Goal: Find specific page/section: Find specific page/section

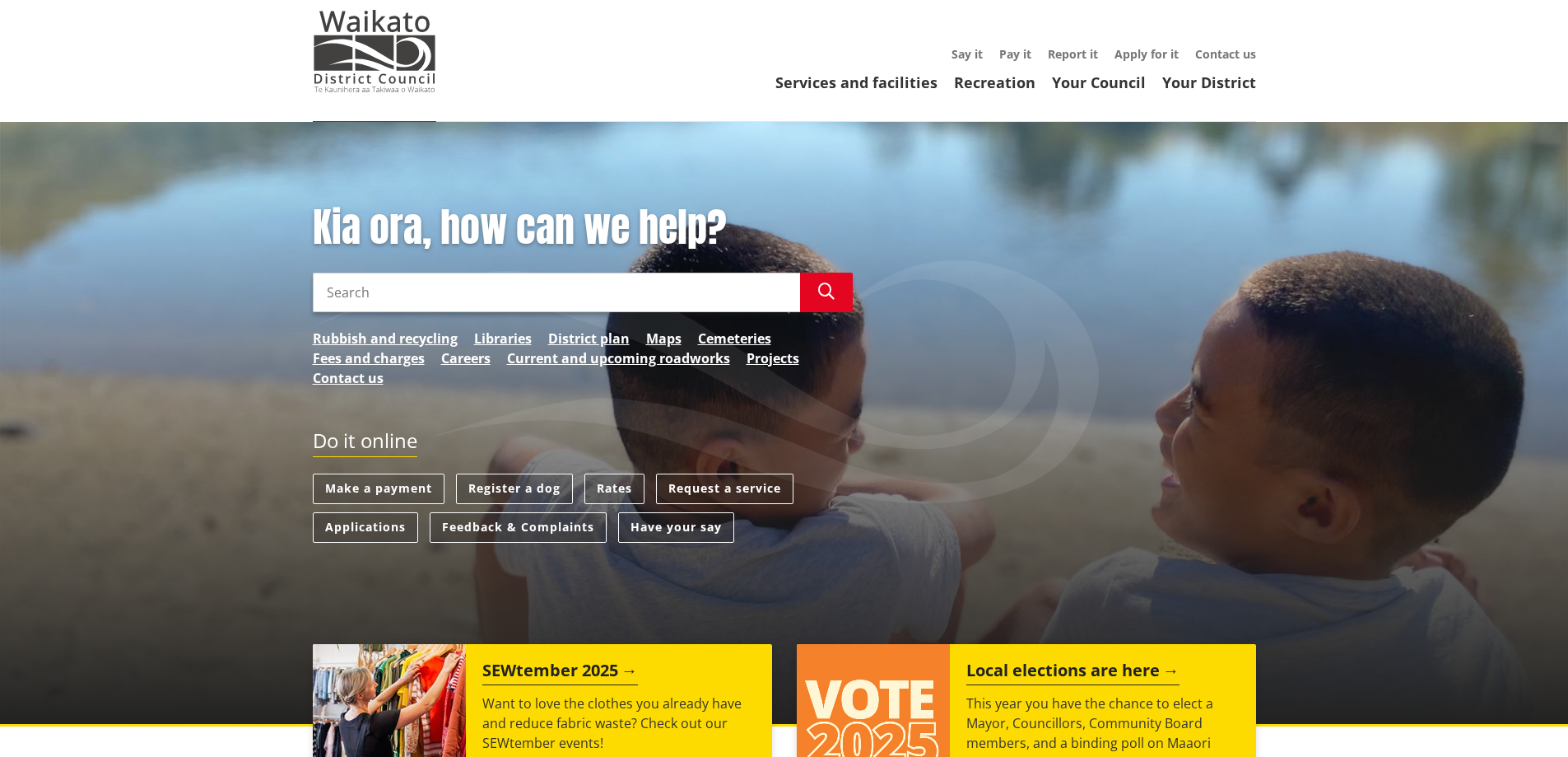
scroll to position [41, 0]
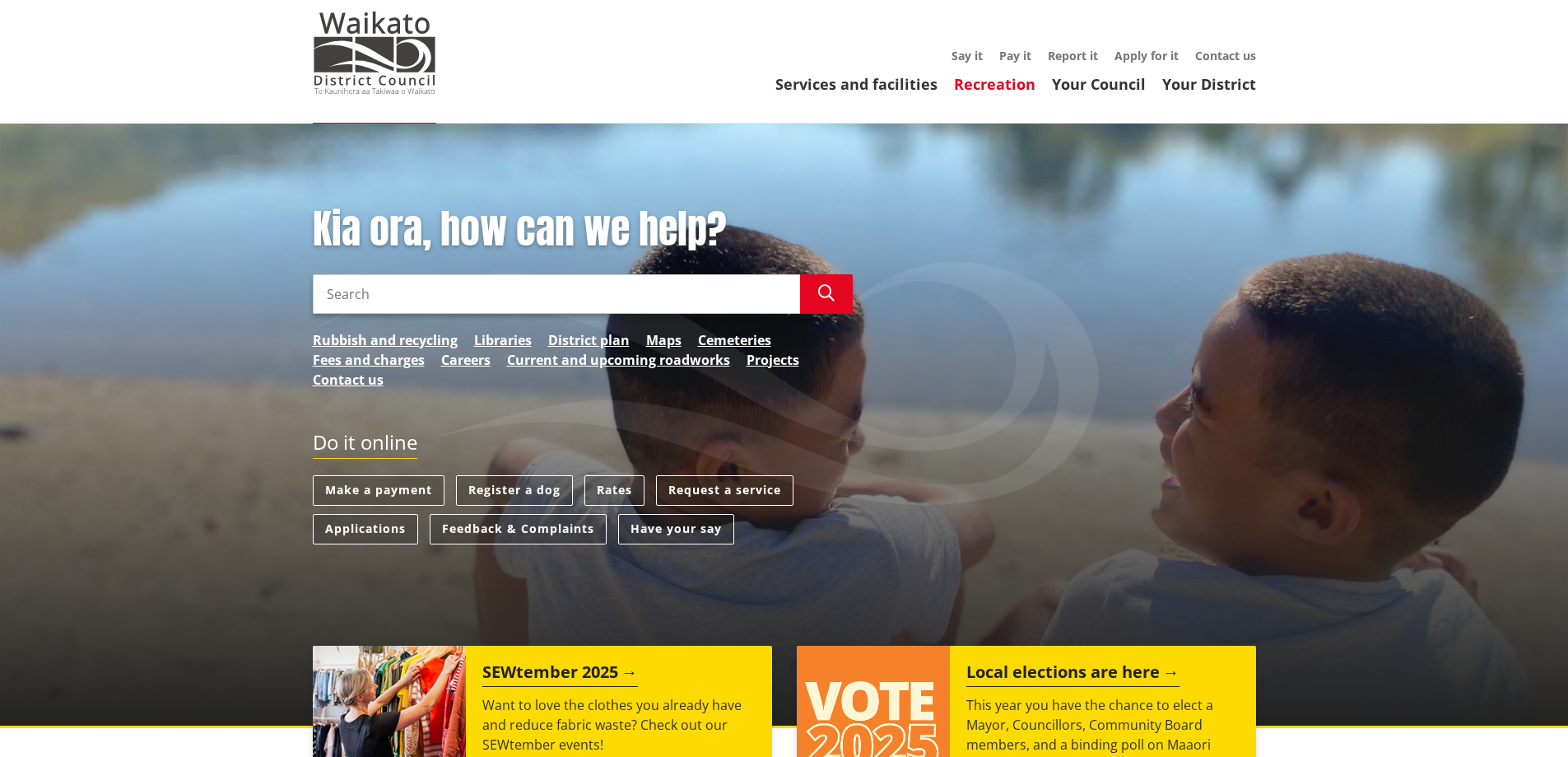
click at [997, 84] on link "Recreation" at bounding box center [995, 84] width 82 height 20
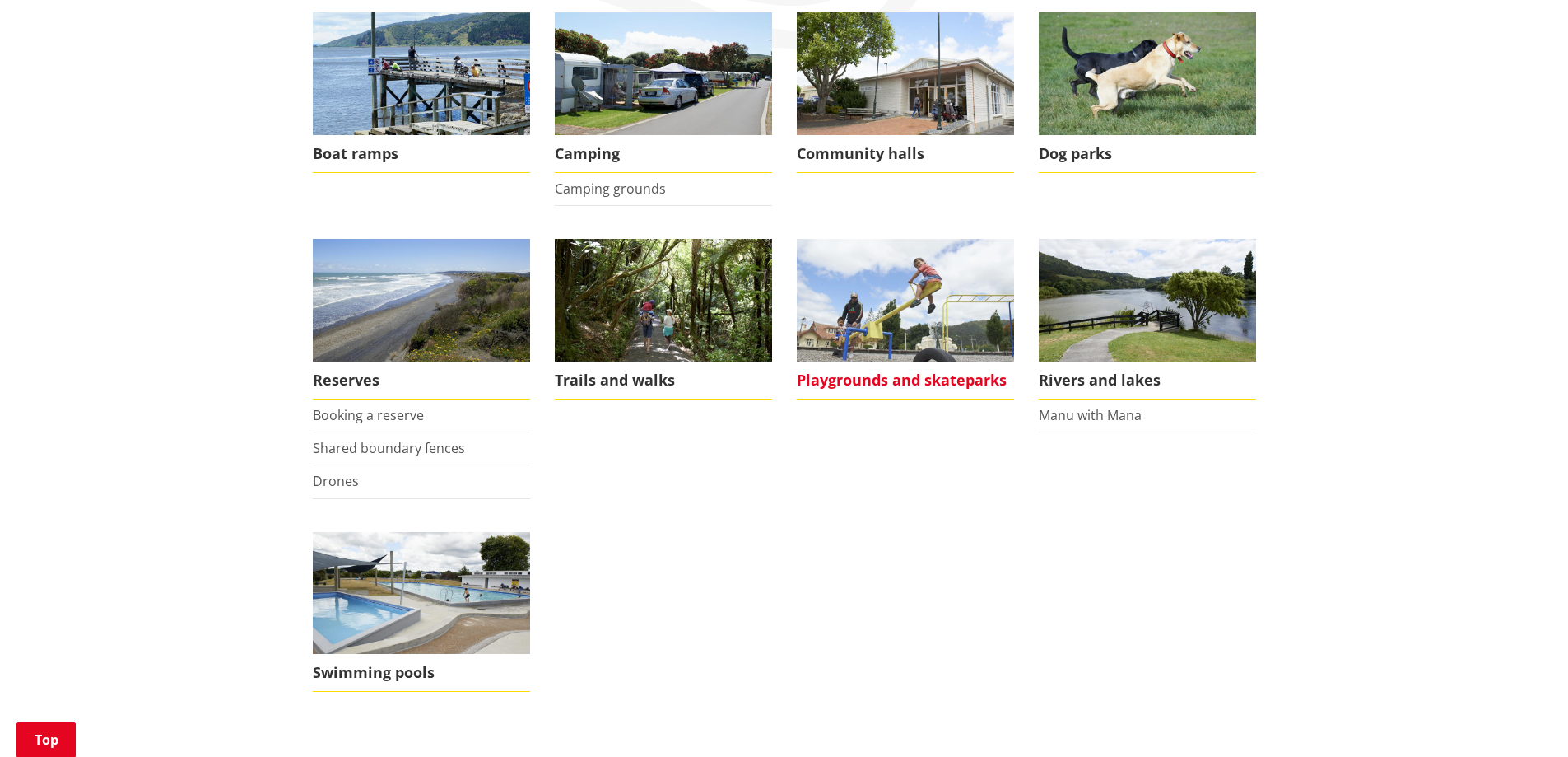
scroll to position [330, 0]
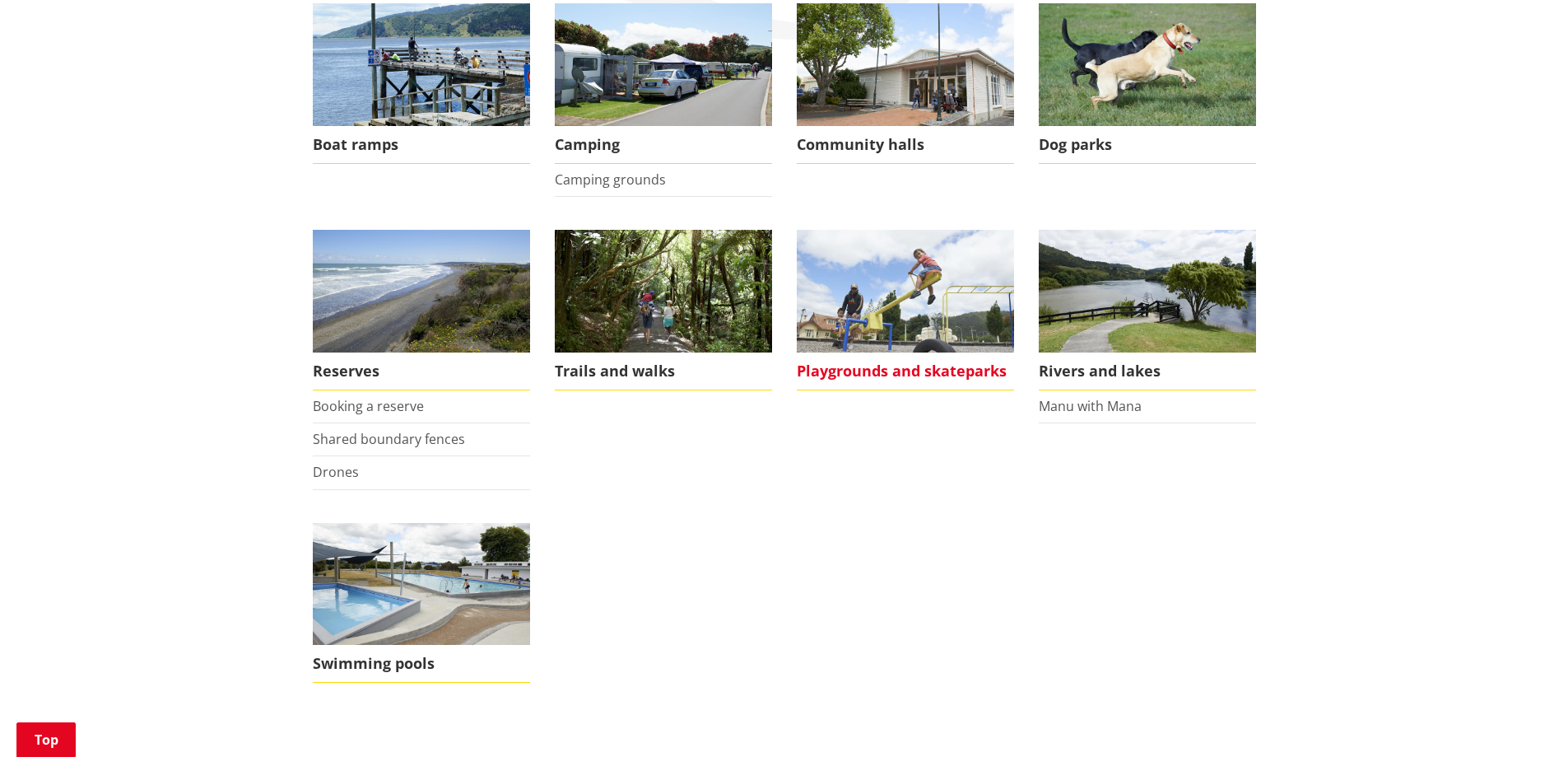
click at [942, 288] on img at bounding box center [905, 291] width 218 height 123
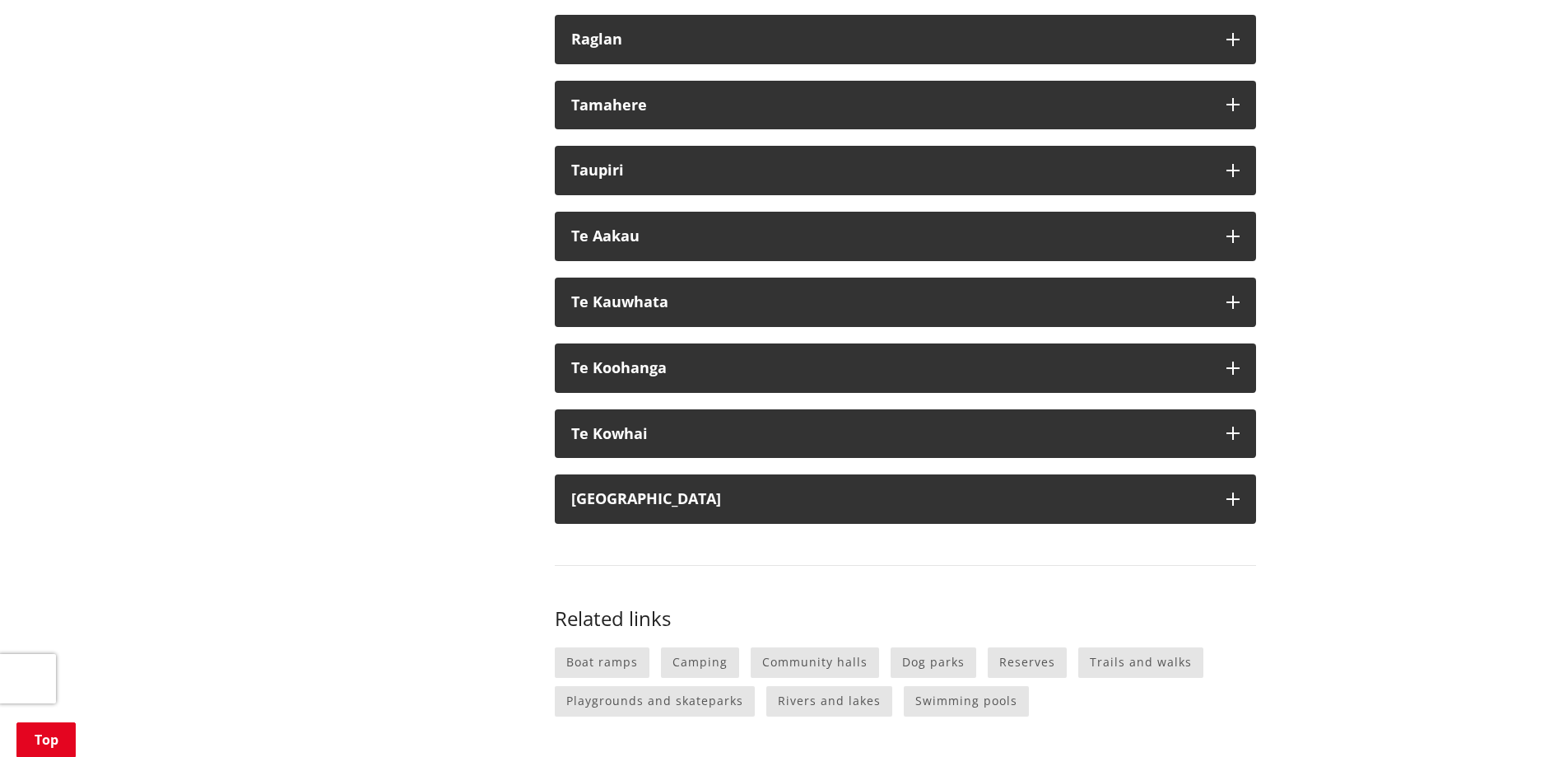
scroll to position [1462, 0]
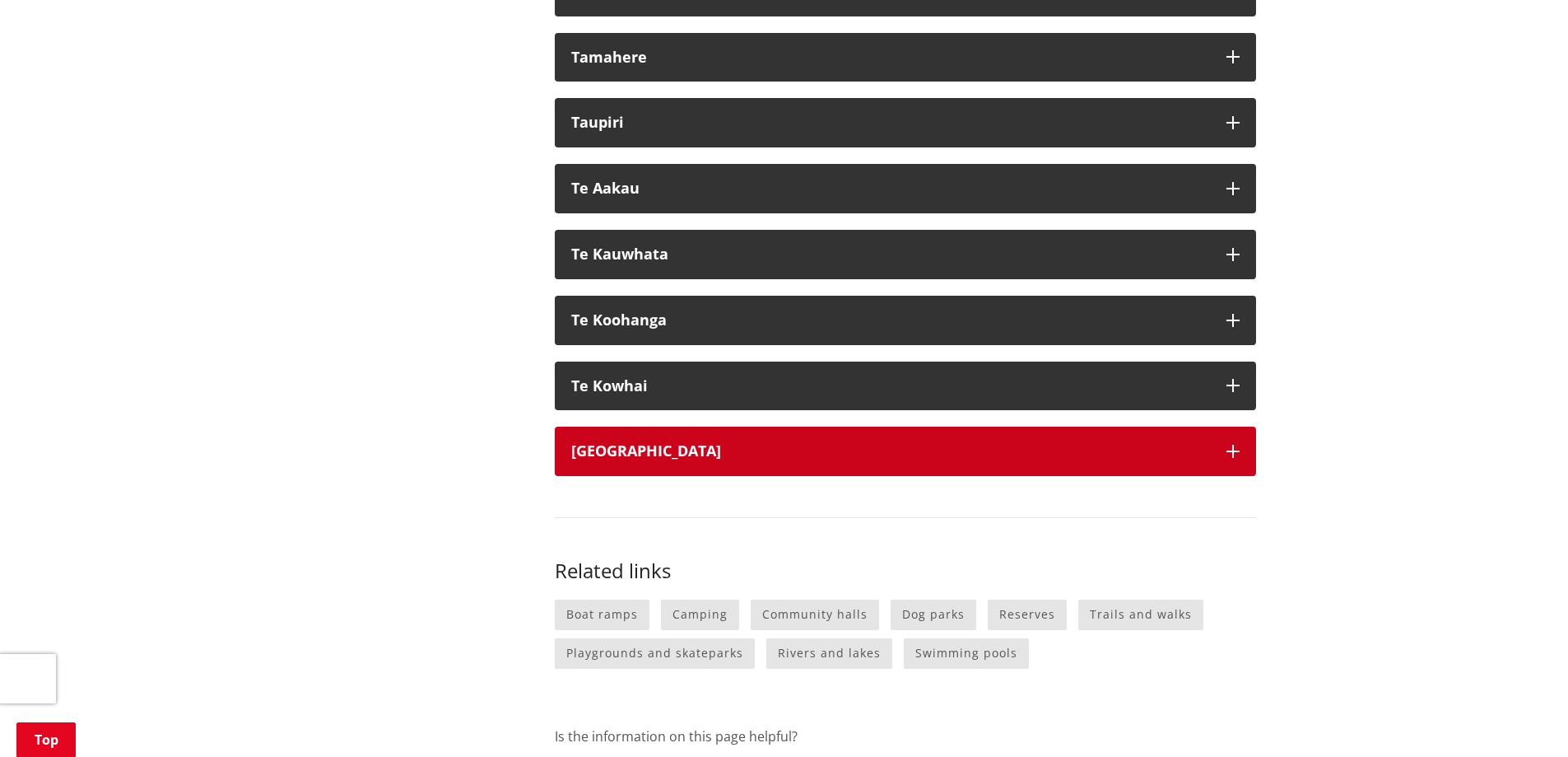
click at [999, 459] on h3 "Tuakau" at bounding box center [891, 451] width 639 height 16
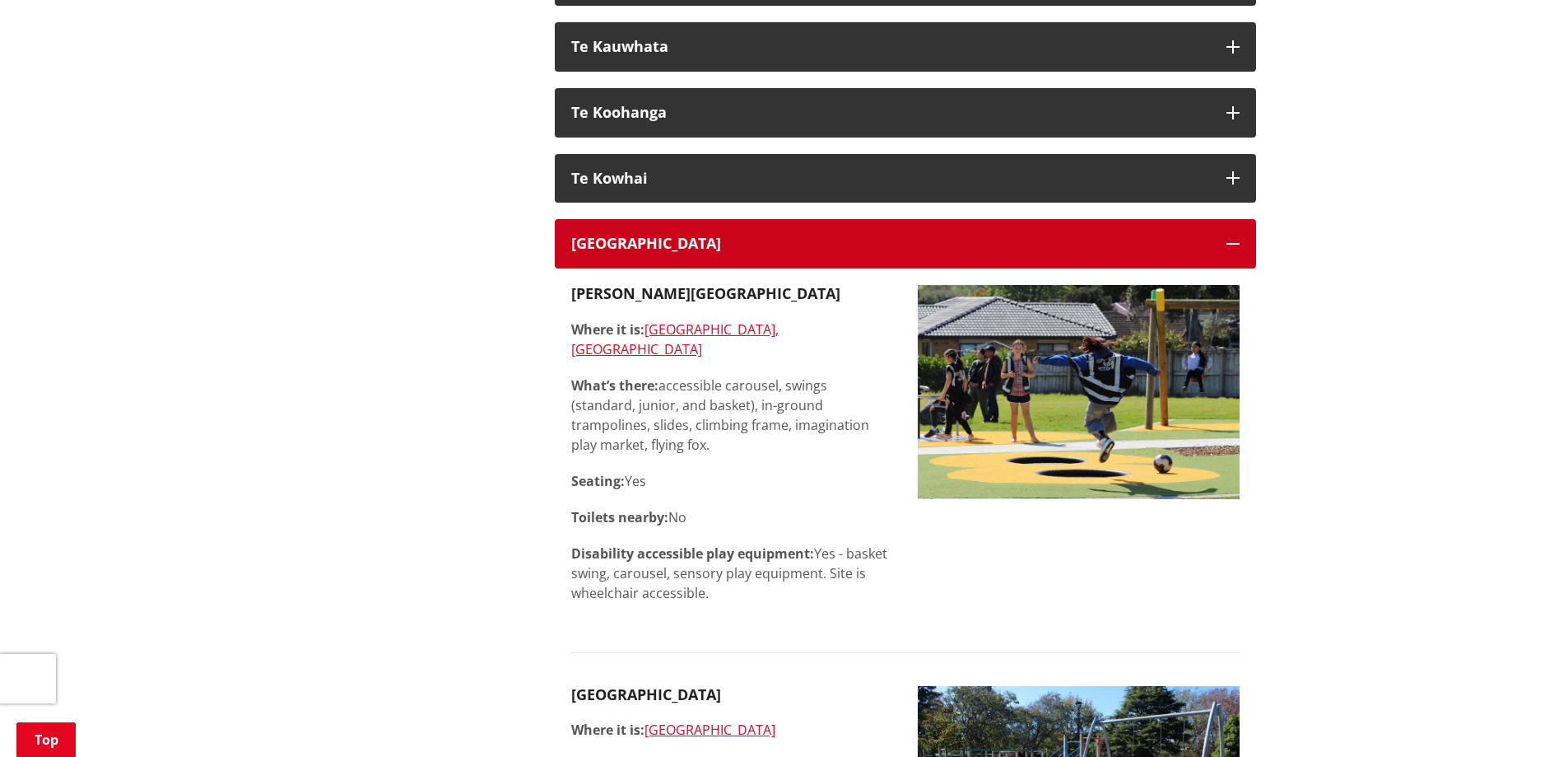
scroll to position [1647, 0]
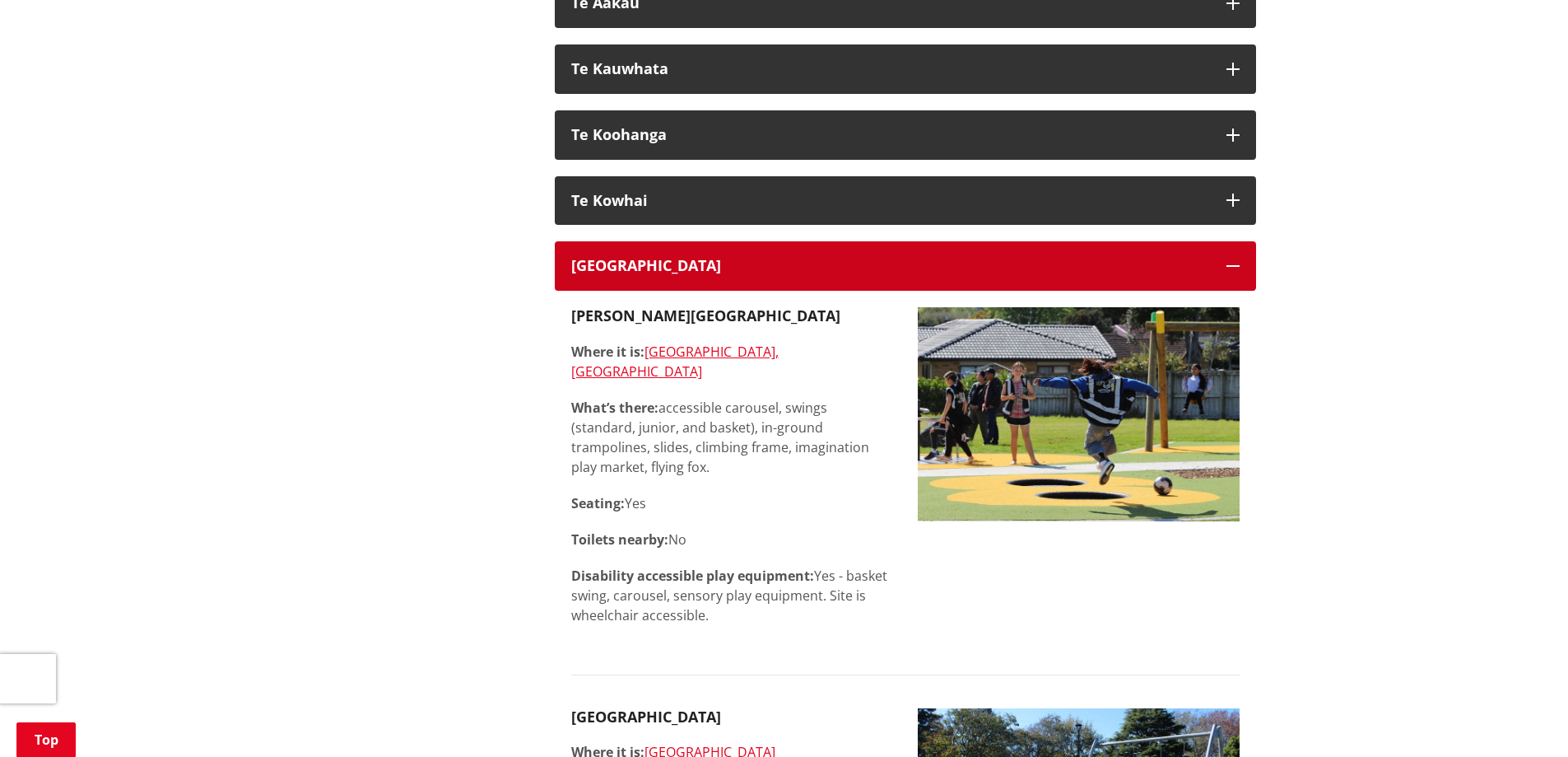
click at [768, 291] on button "Tuakau" at bounding box center [905, 266] width 701 height 49
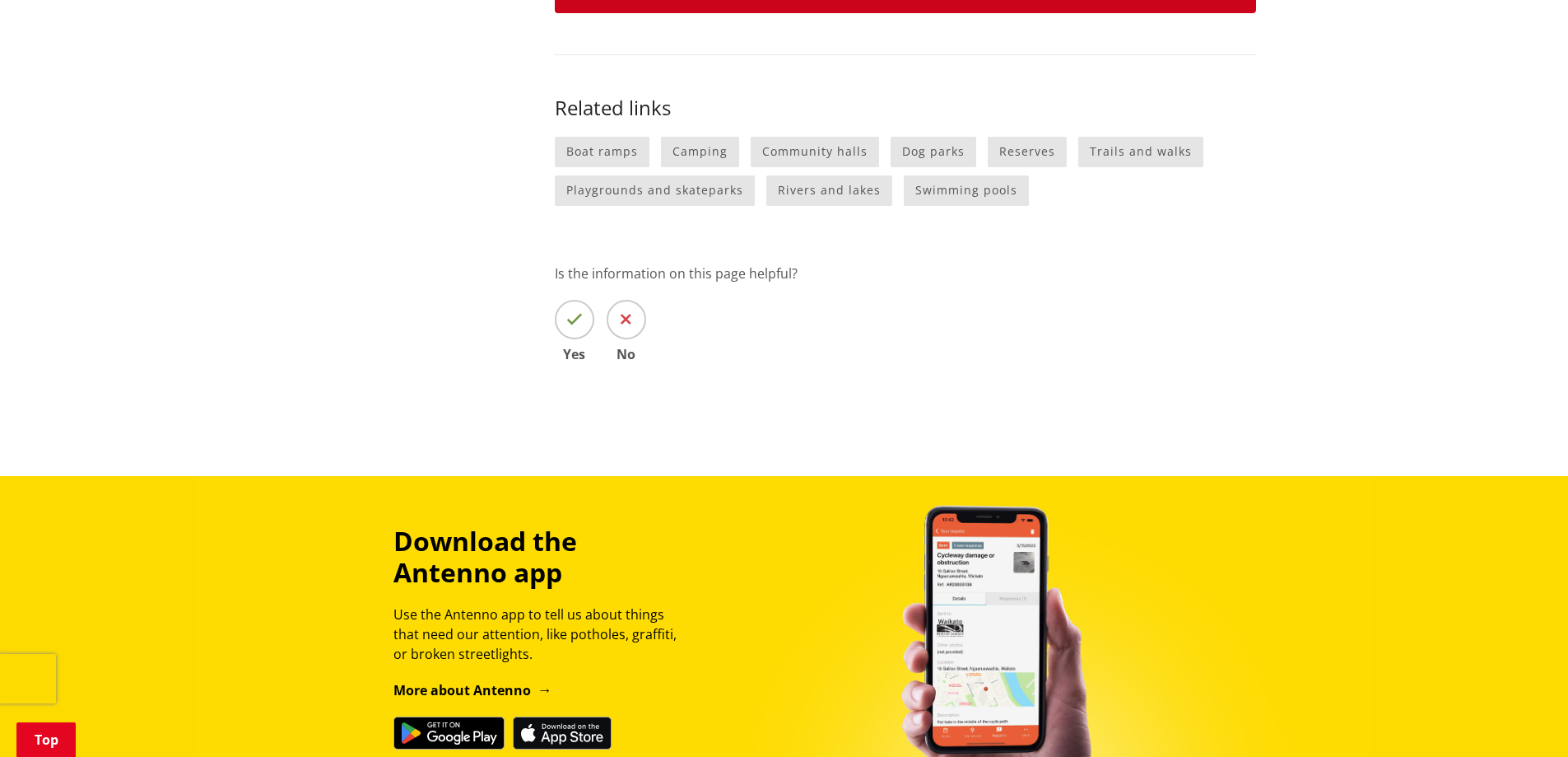
scroll to position [1936, 0]
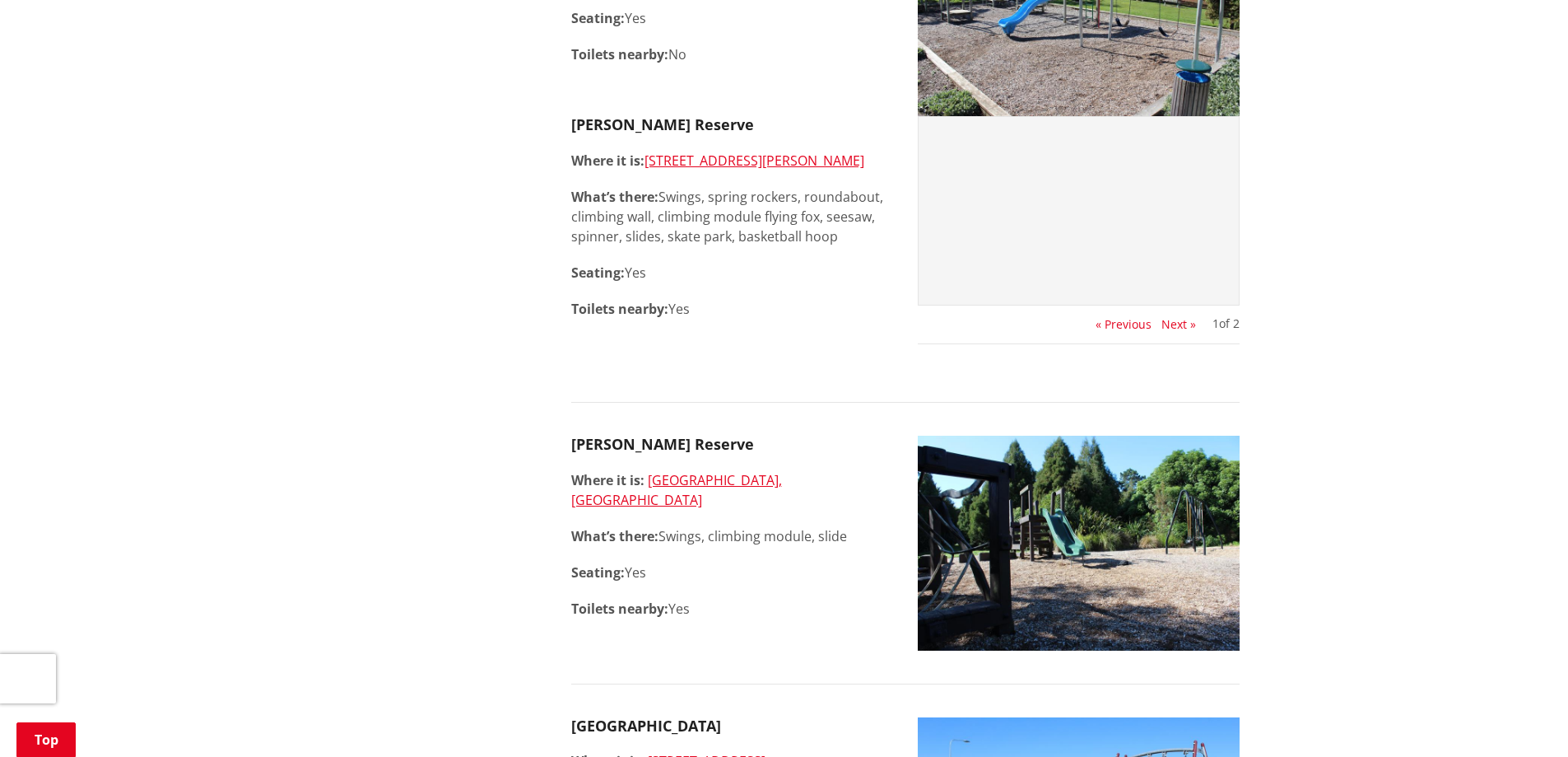
scroll to position [2450, 0]
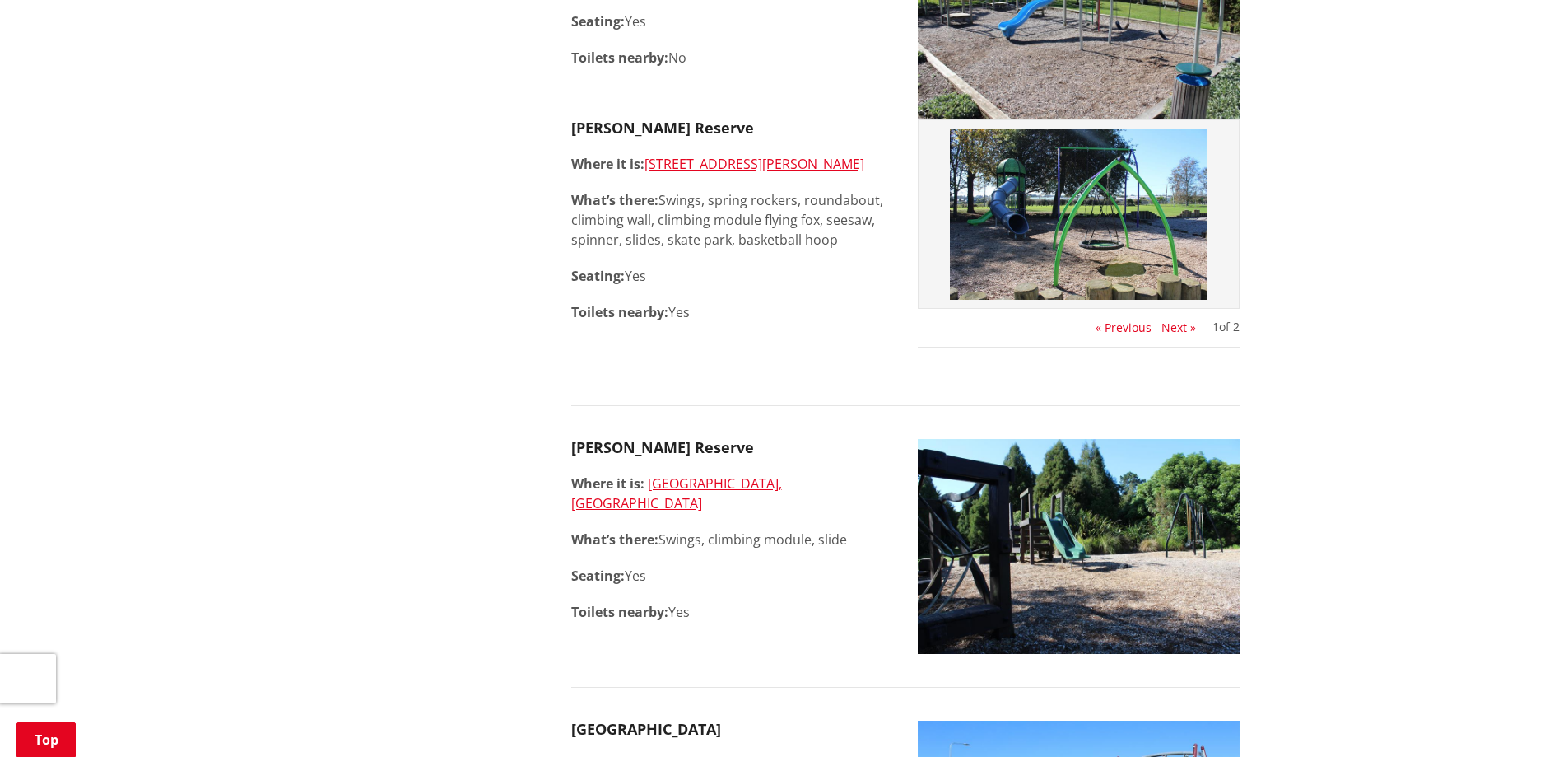
click at [1133, 300] on img at bounding box center [1079, 214] width 304 height 171
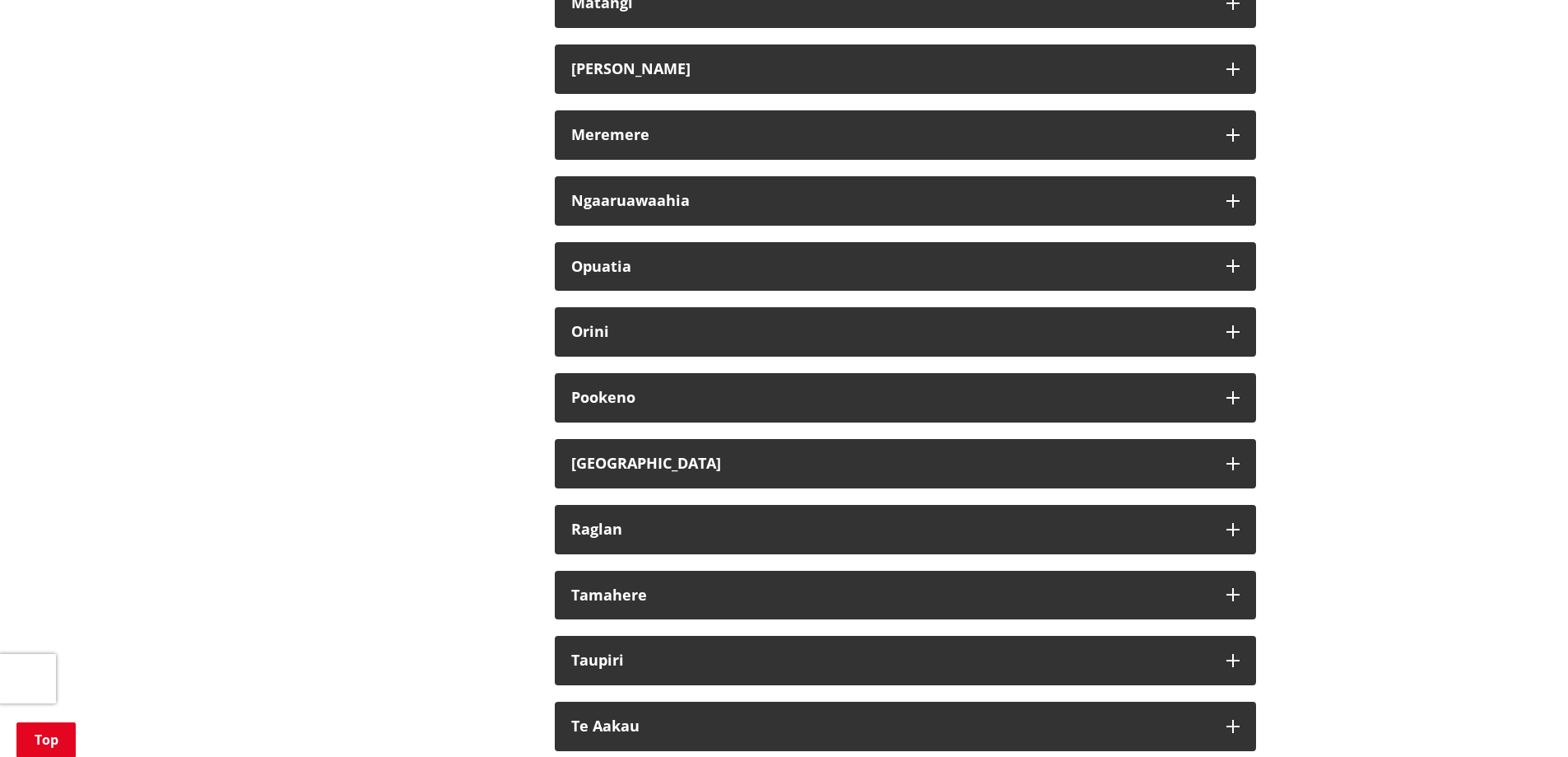
scroll to position [2450, 0]
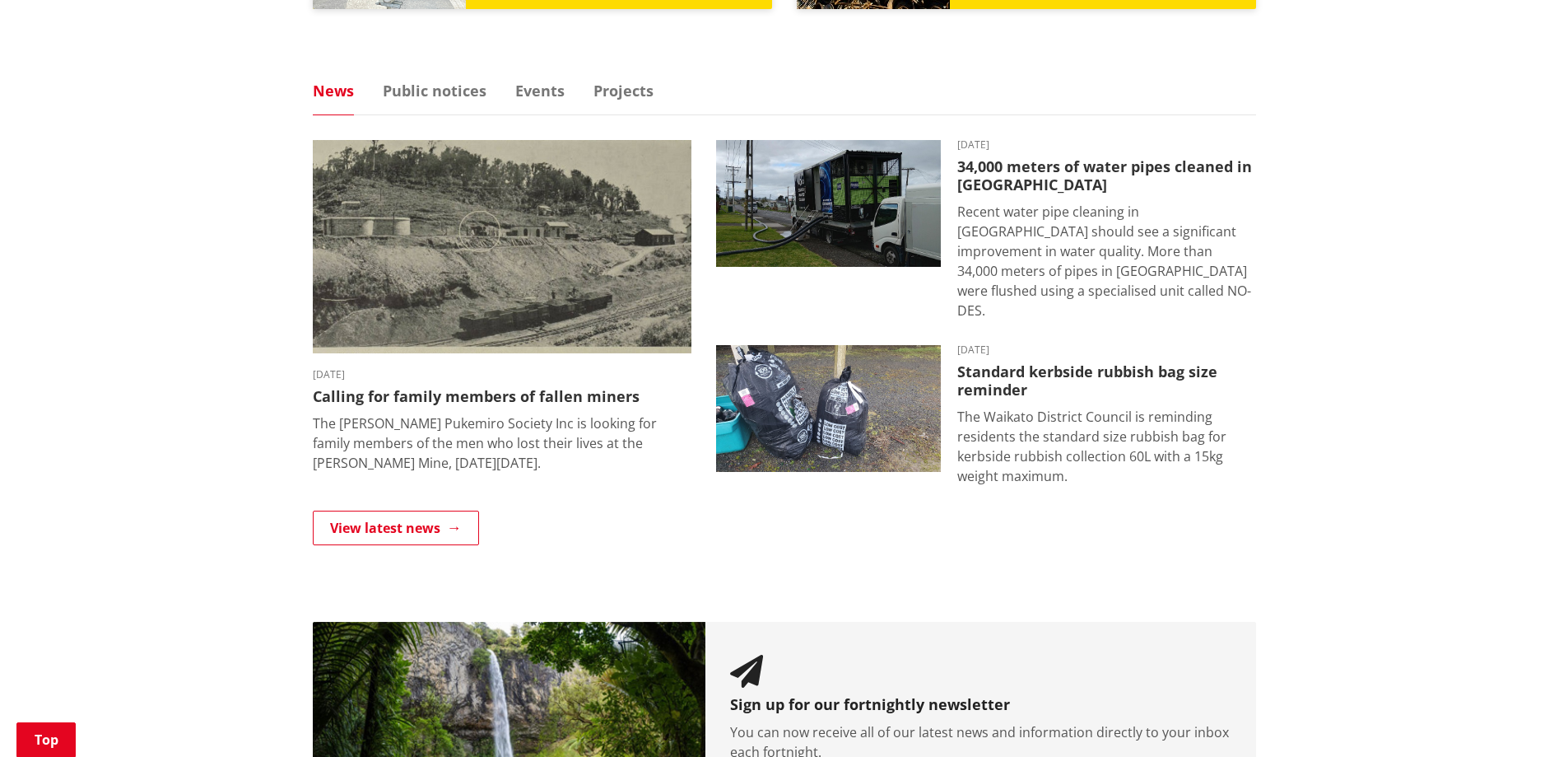
scroll to position [1070, 0]
